Goal: Transaction & Acquisition: Purchase product/service

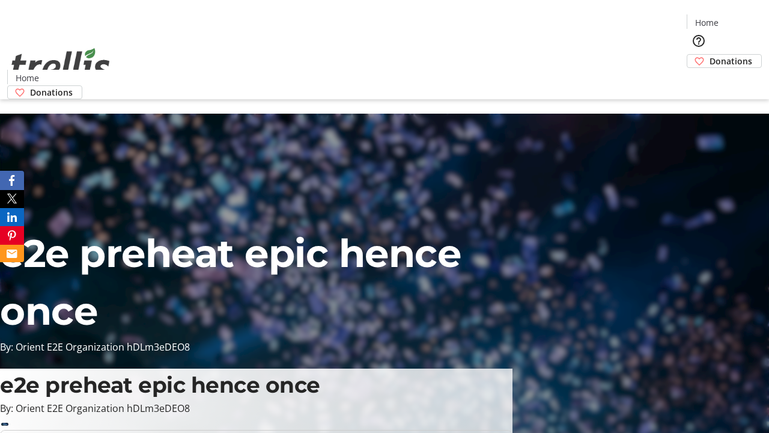
click at [710, 55] on span "Donations" at bounding box center [731, 61] width 43 height 13
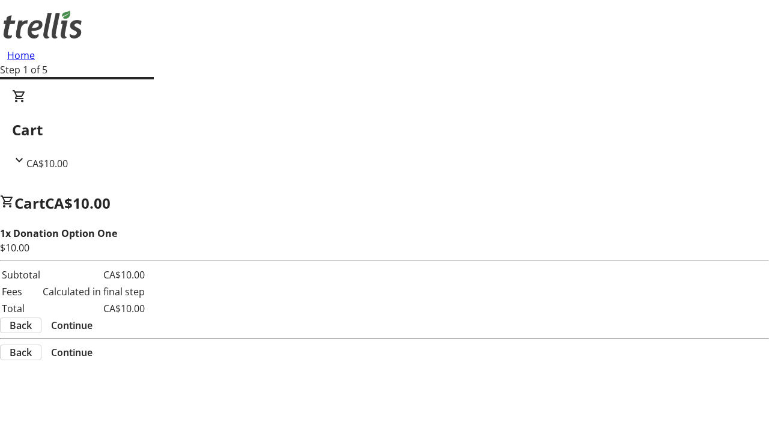
select select "BC"
select select "CA"
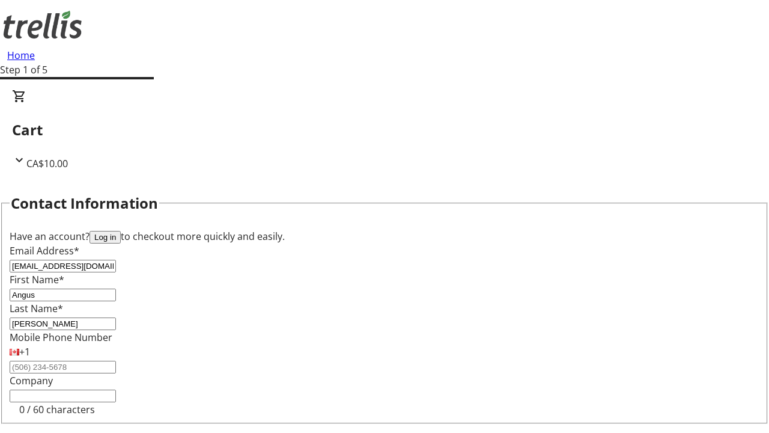
scroll to position [161, 0]
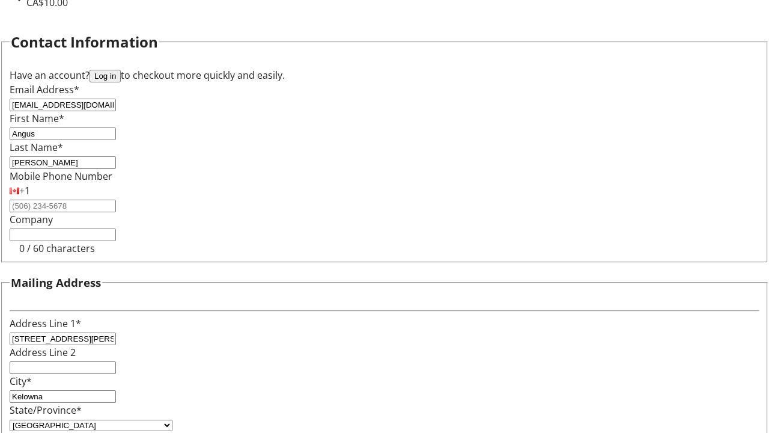
type input "V1Y 0C2"
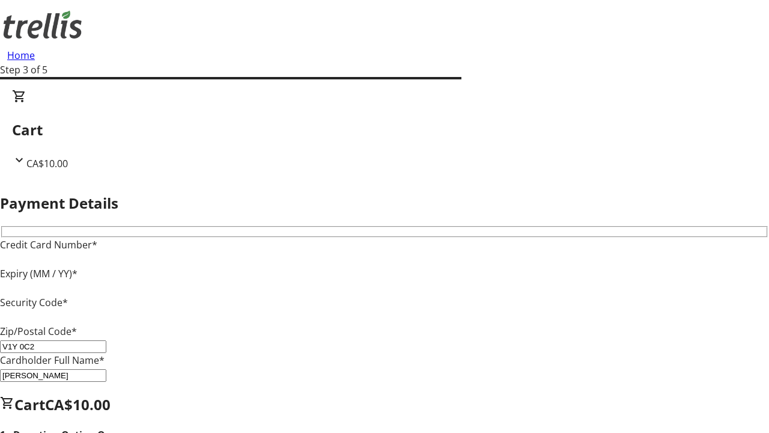
type input "V1Y 0C2"
